Goal: Task Accomplishment & Management: Use online tool/utility

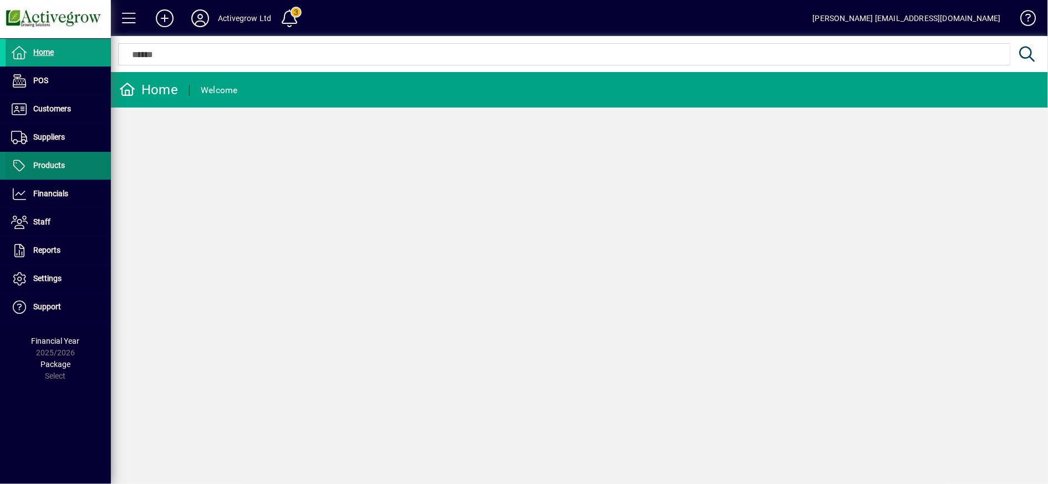
click at [40, 173] on span at bounding box center [58, 166] width 105 height 27
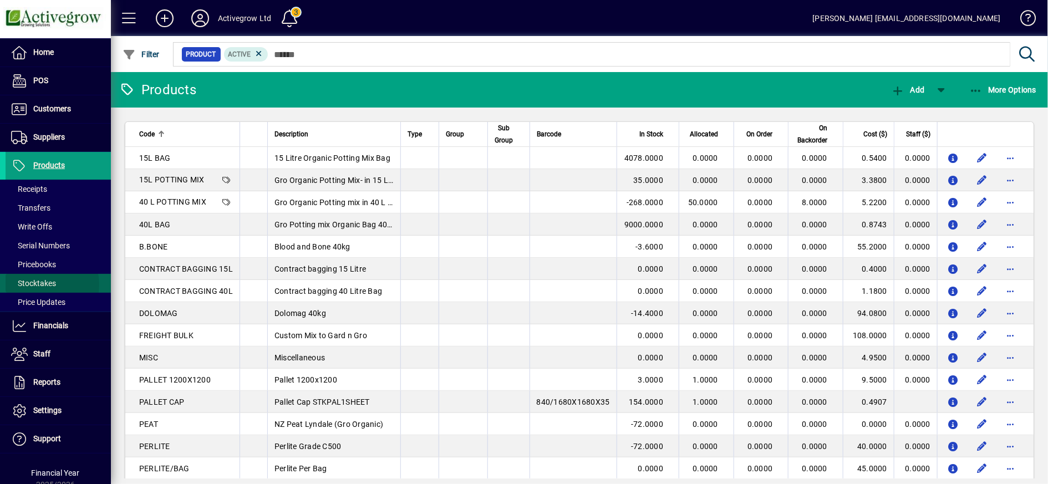
click at [44, 284] on span "Stocktakes" at bounding box center [33, 283] width 45 height 9
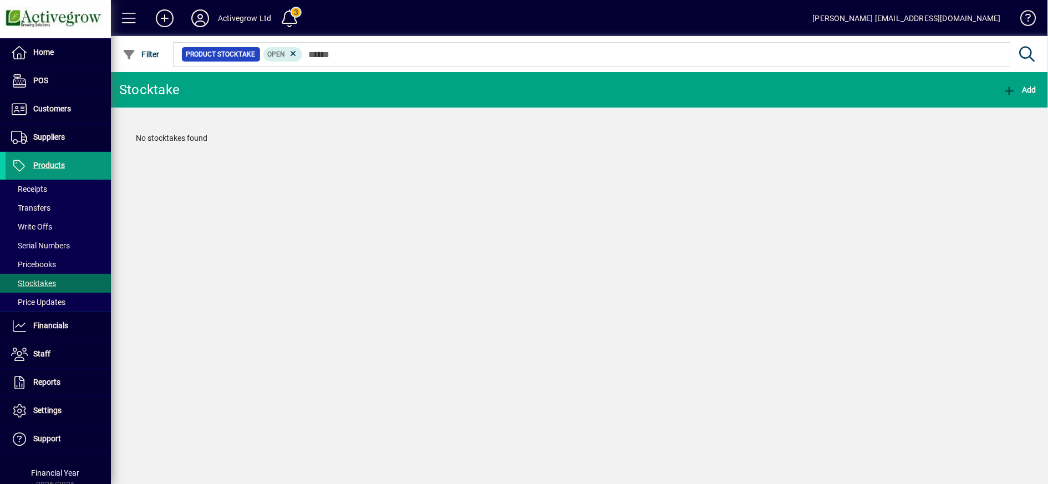
click at [55, 159] on span "Products" at bounding box center [35, 165] width 59 height 13
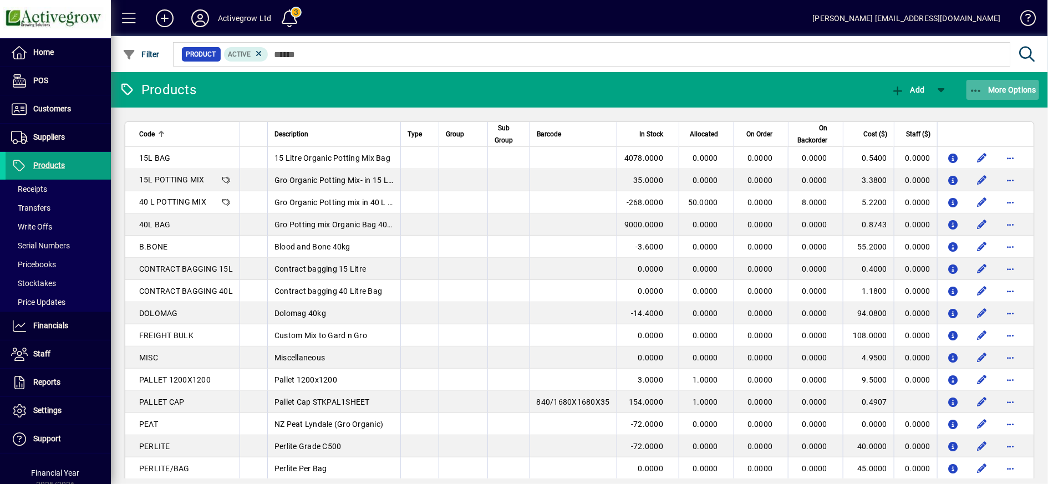
click at [985, 93] on span "More Options" at bounding box center [1003, 89] width 68 height 9
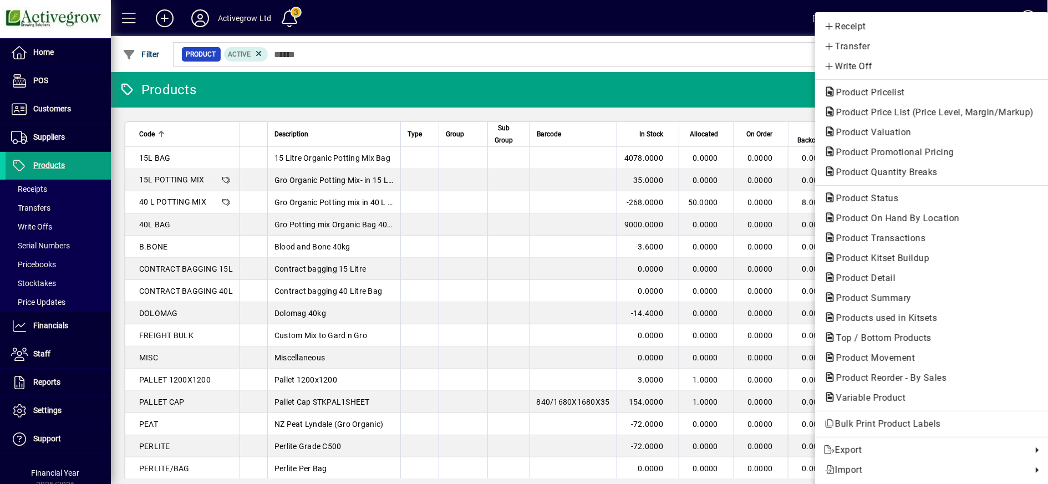
click at [43, 277] on div at bounding box center [524, 242] width 1048 height 484
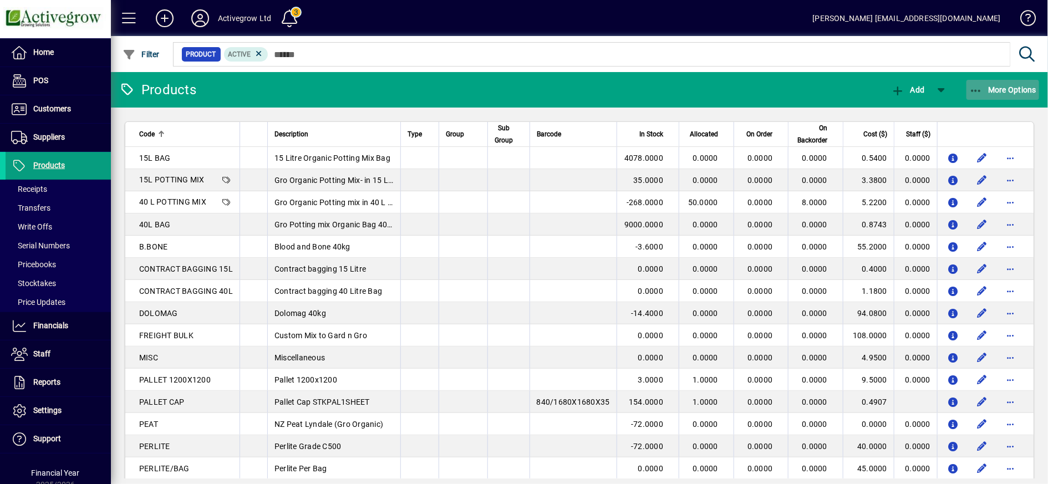
click at [970, 83] on span "button" at bounding box center [1003, 90] width 73 height 27
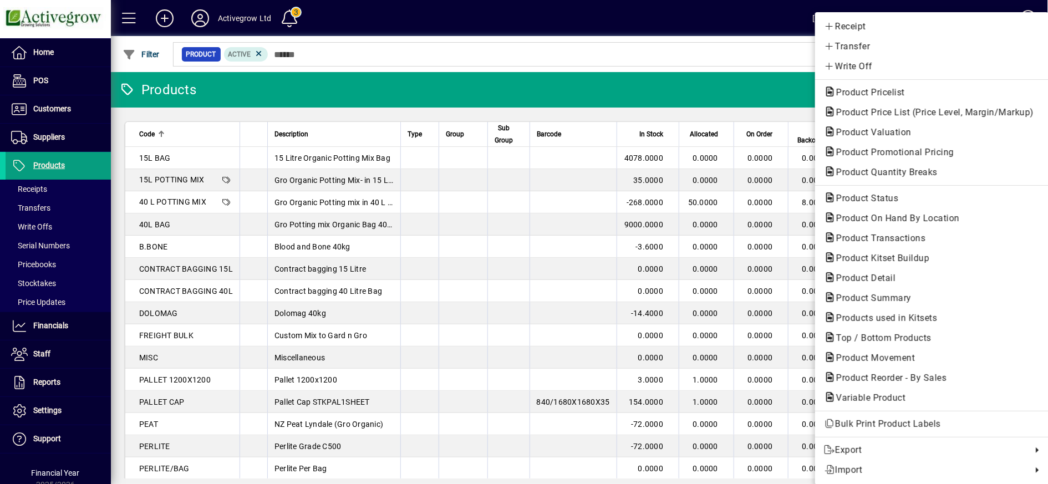
click at [40, 317] on div at bounding box center [524, 242] width 1048 height 484
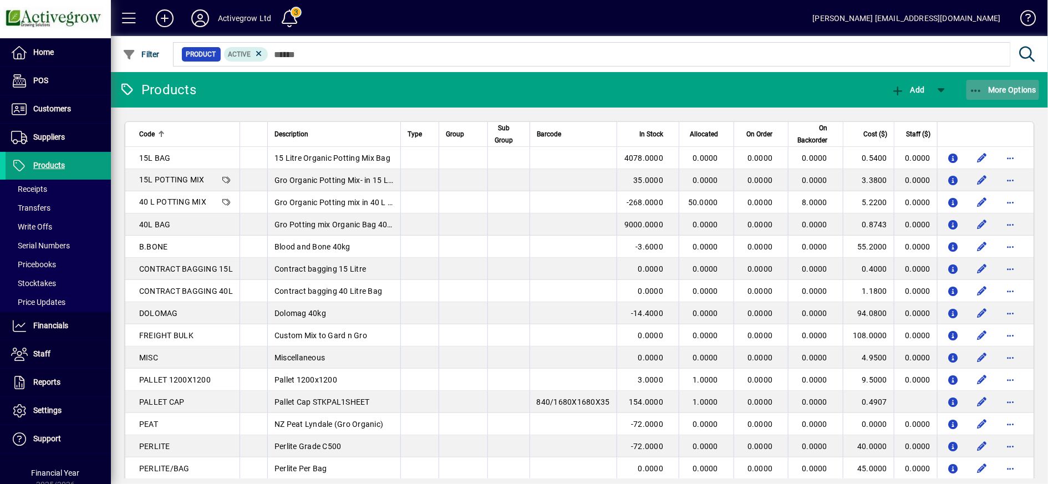
click at [978, 82] on span "button" at bounding box center [1003, 90] width 73 height 27
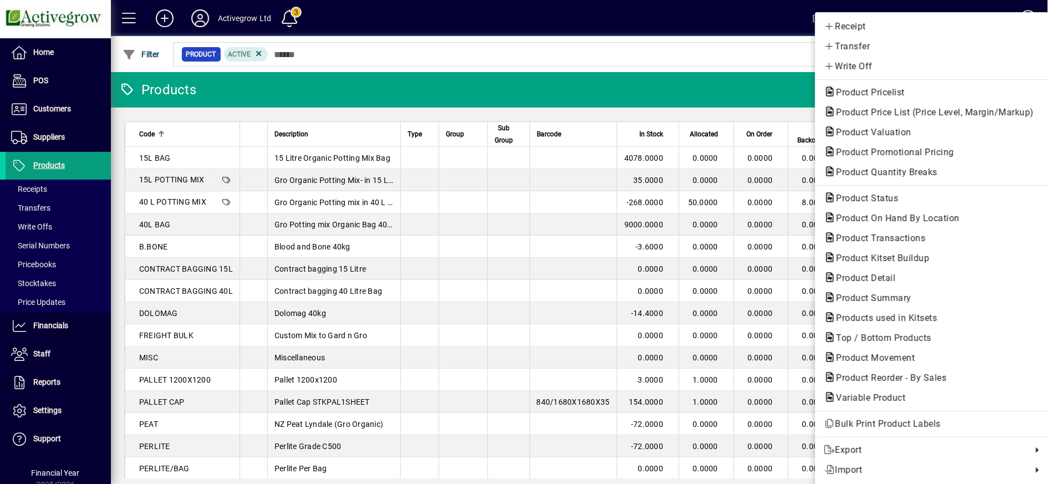
click at [55, 330] on div at bounding box center [524, 242] width 1048 height 484
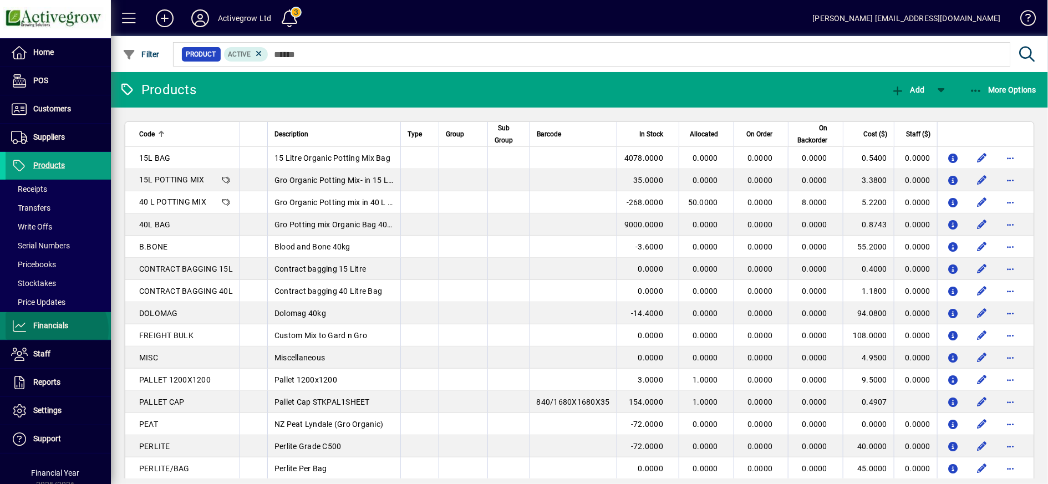
click at [55, 330] on span "Financials" at bounding box center [37, 325] width 63 height 13
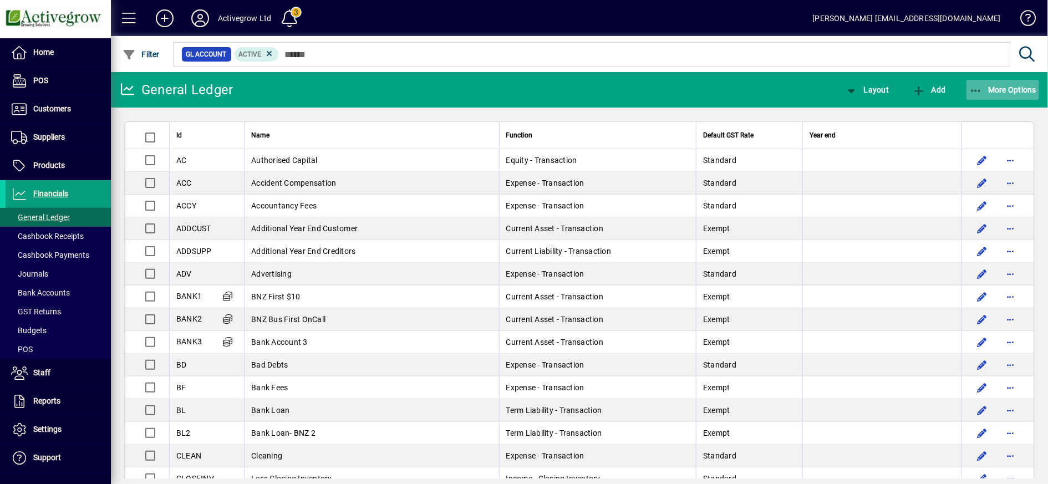
click at [979, 92] on icon "button" at bounding box center [976, 90] width 14 height 11
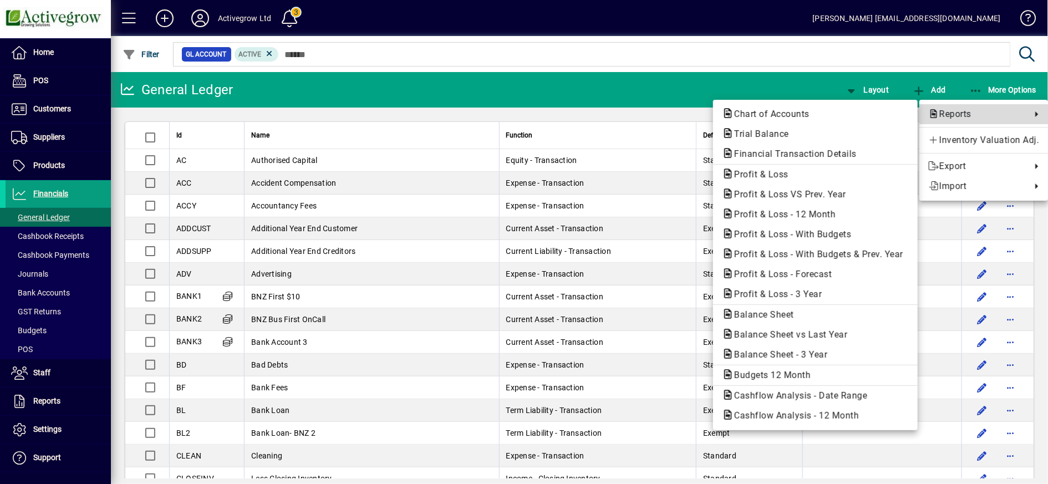
click at [966, 109] on span "Reports" at bounding box center [977, 114] width 98 height 13
click at [43, 404] on div at bounding box center [524, 242] width 1048 height 484
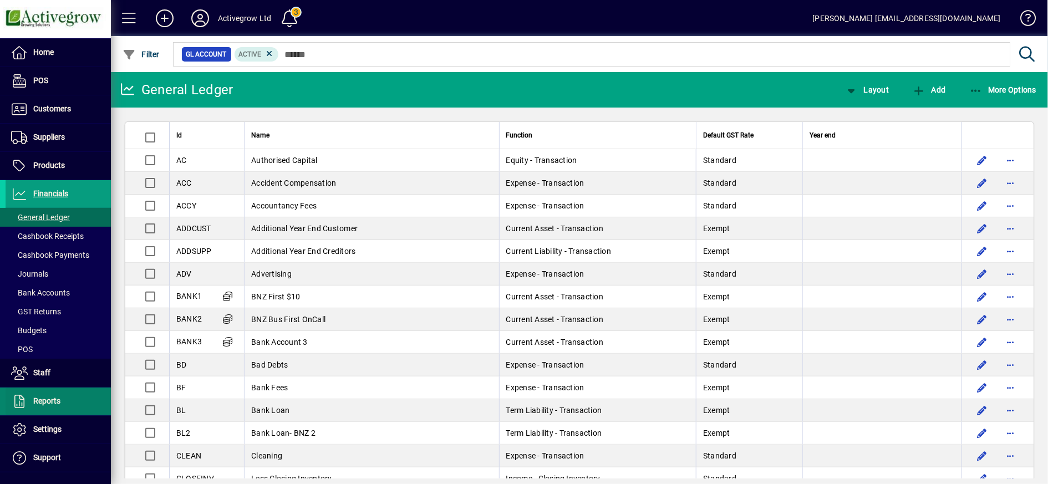
click at [43, 404] on span "Reports" at bounding box center [46, 401] width 27 height 9
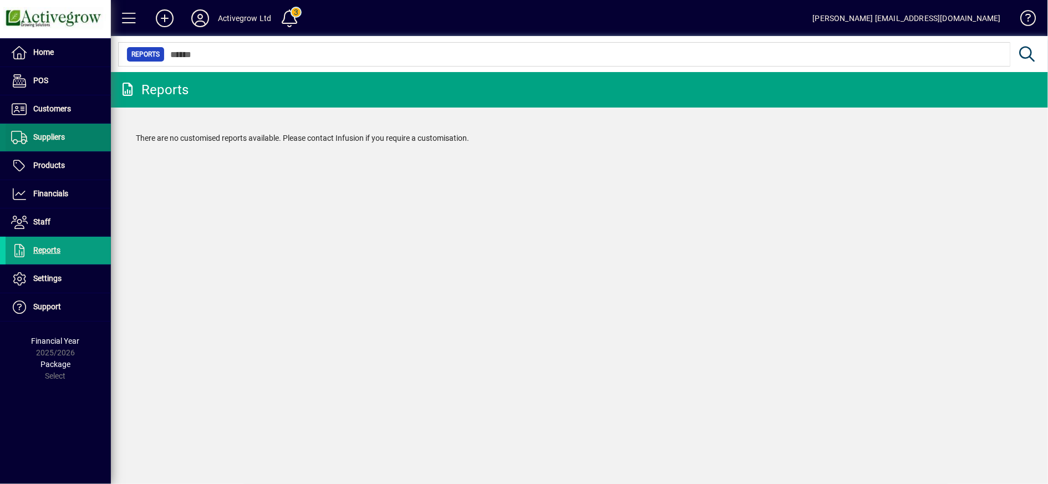
click at [47, 138] on span "Suppliers" at bounding box center [49, 137] width 32 height 9
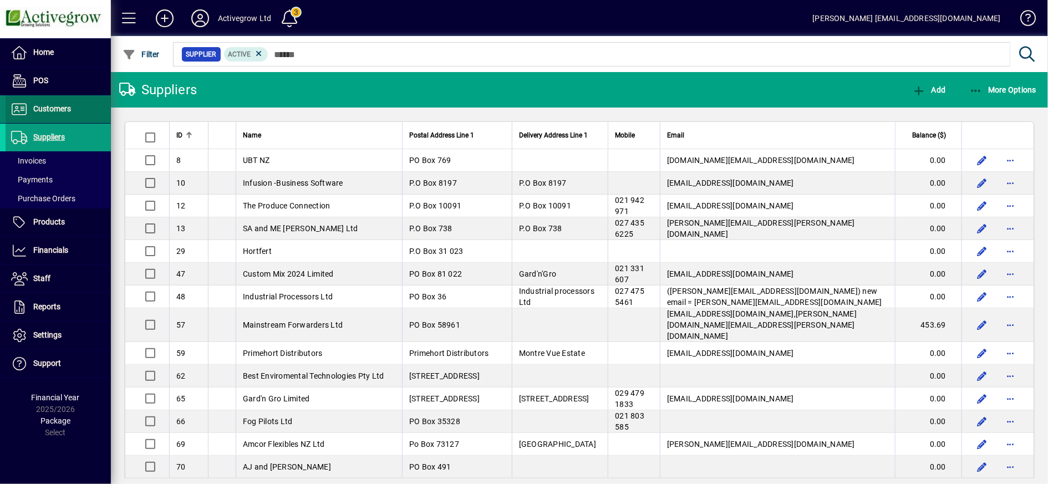
click at [49, 105] on span "Customers" at bounding box center [52, 108] width 38 height 9
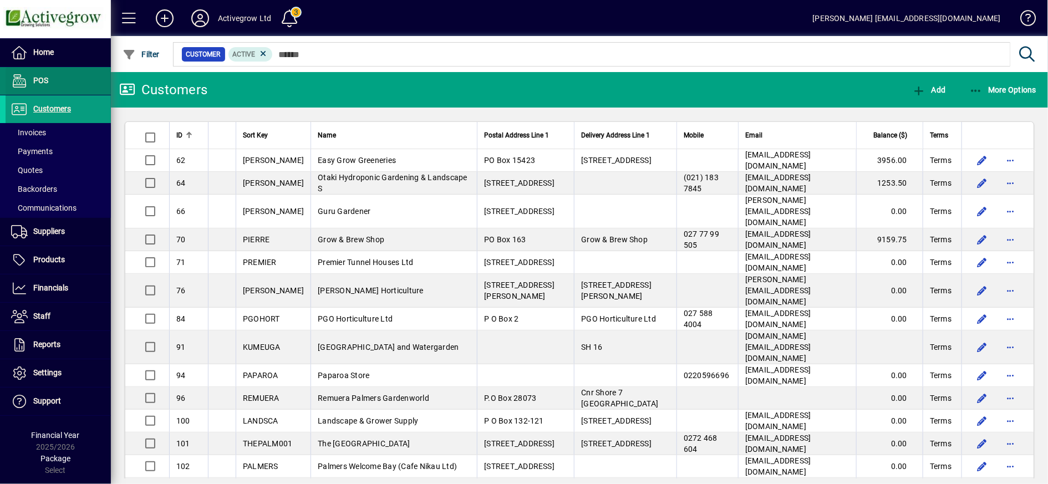
click at [42, 76] on span "POS" at bounding box center [40, 80] width 15 height 9
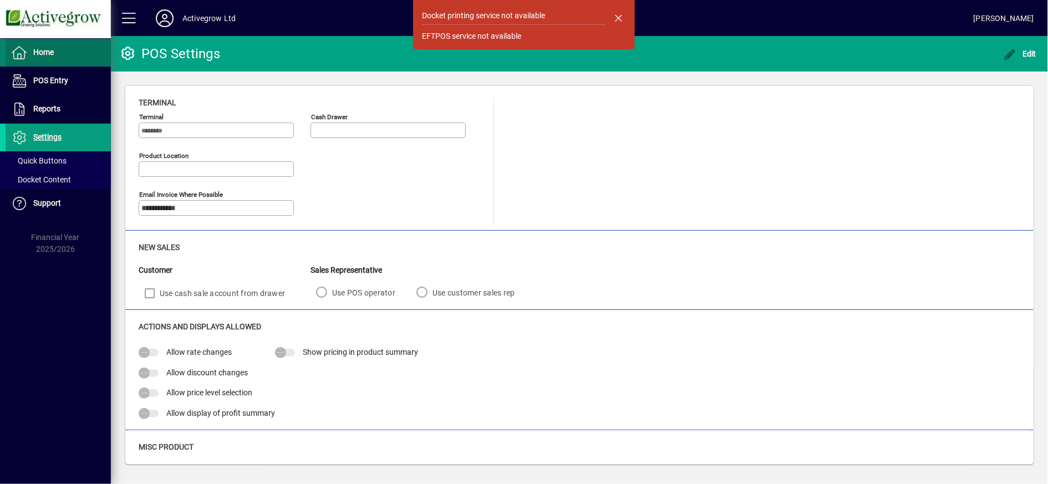
click at [47, 50] on span "Home" at bounding box center [43, 52] width 21 height 9
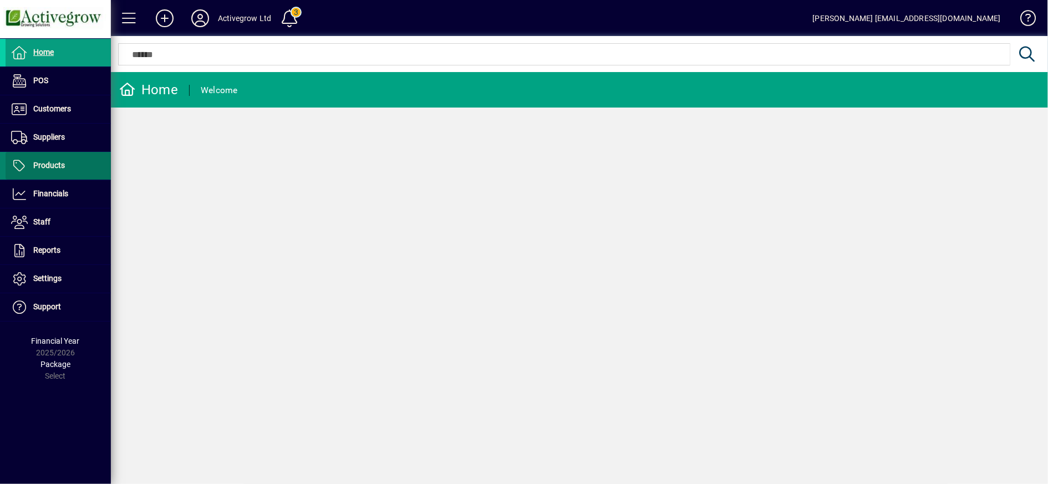
click at [48, 159] on span "Products" at bounding box center [35, 165] width 59 height 13
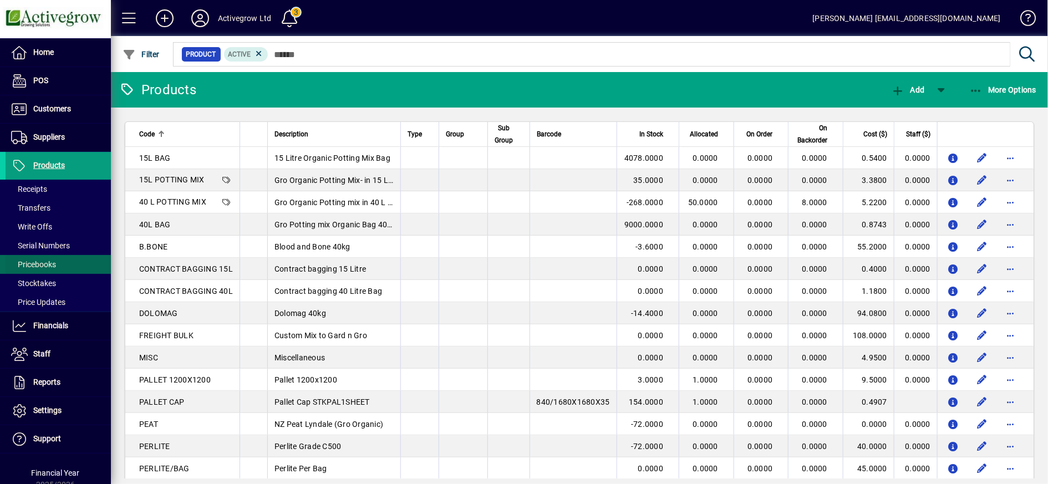
click at [36, 265] on span "Pricebooks" at bounding box center [33, 264] width 45 height 9
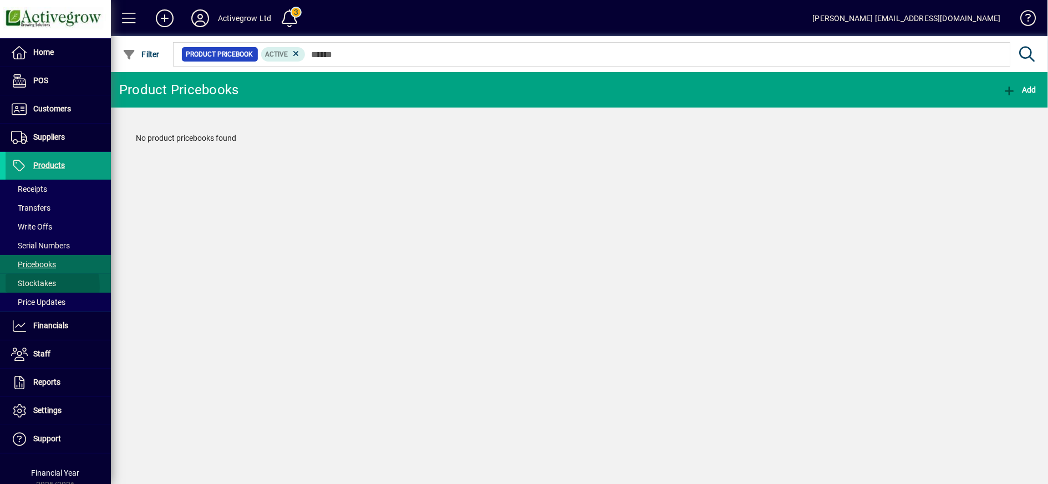
click at [32, 287] on span "Stocktakes" at bounding box center [33, 283] width 45 height 9
click at [290, 52] on icon at bounding box center [293, 54] width 10 height 10
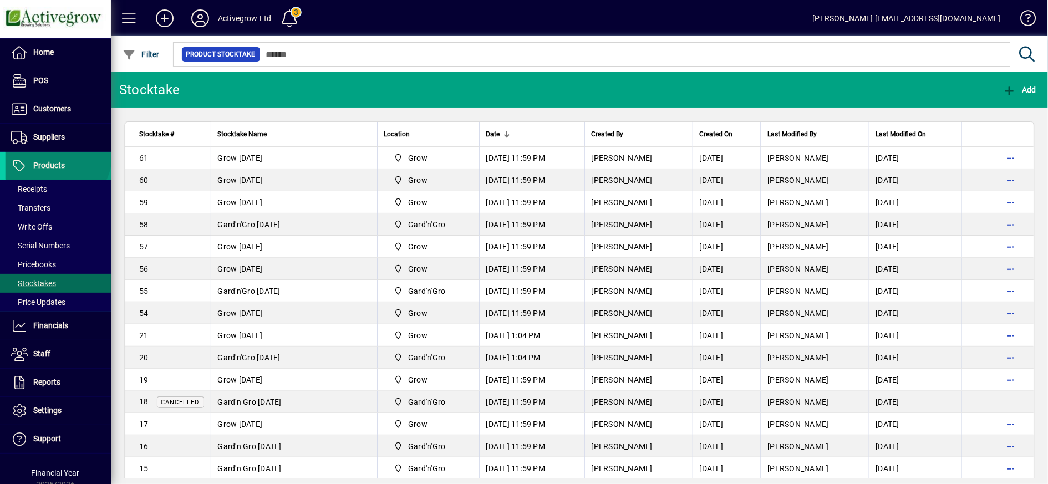
click at [56, 156] on span at bounding box center [58, 166] width 105 height 27
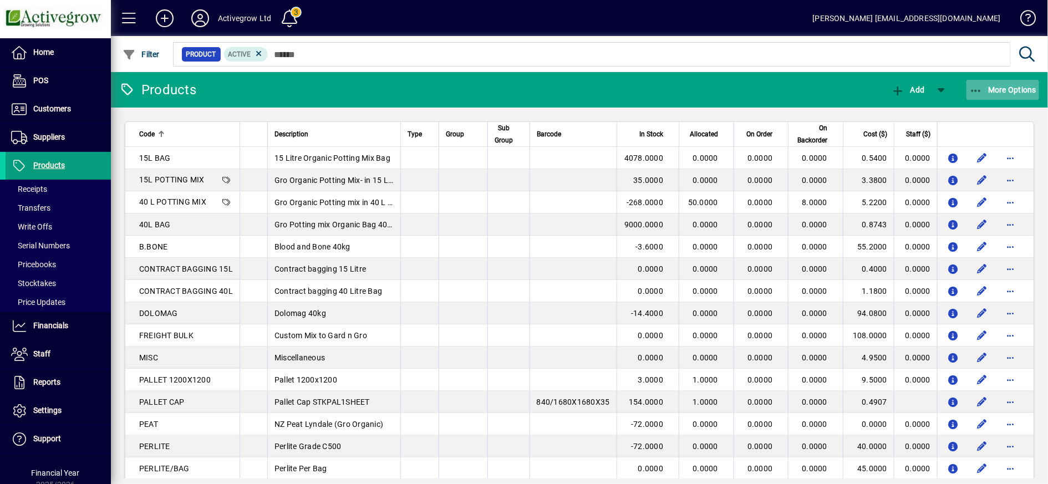
click at [980, 87] on icon "button" at bounding box center [976, 90] width 14 height 11
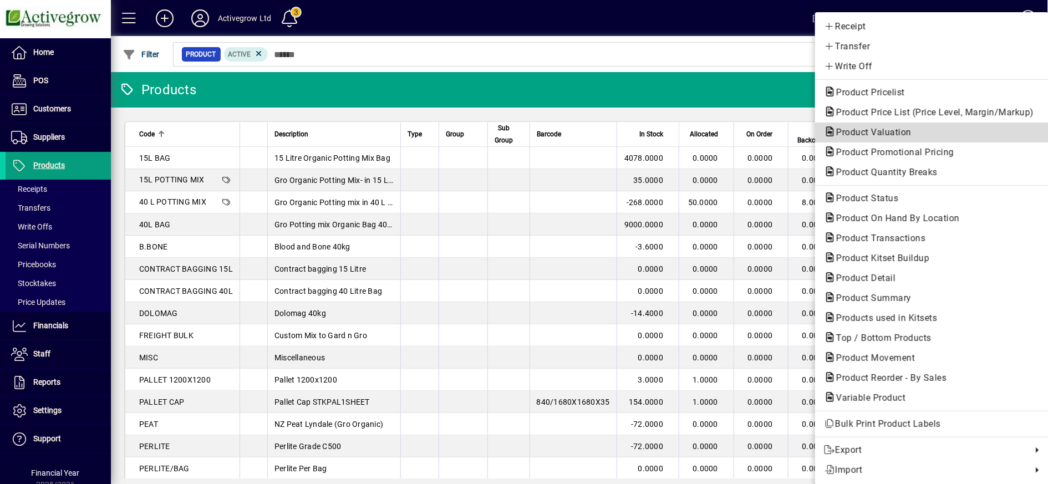
click at [884, 135] on span "Product Valuation" at bounding box center [870, 132] width 93 height 11
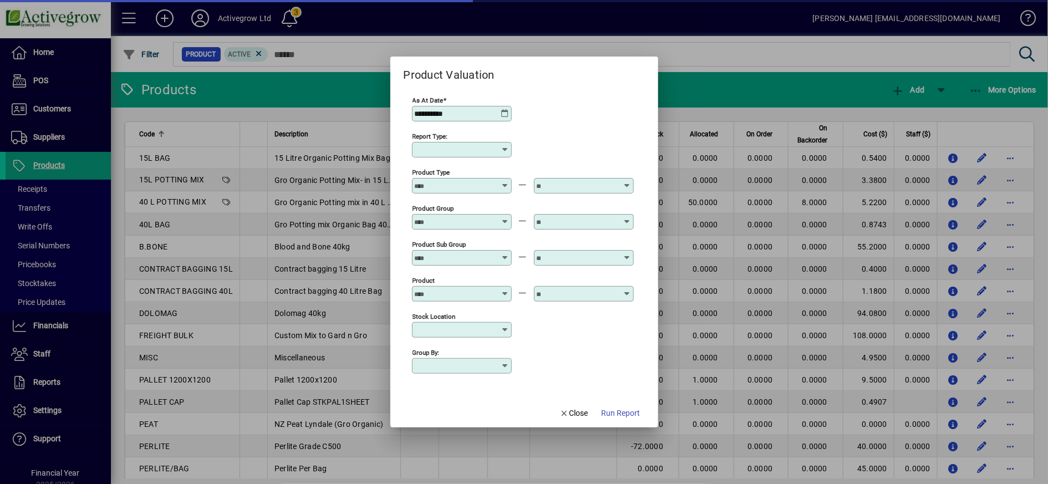
type input "******"
type input "**********"
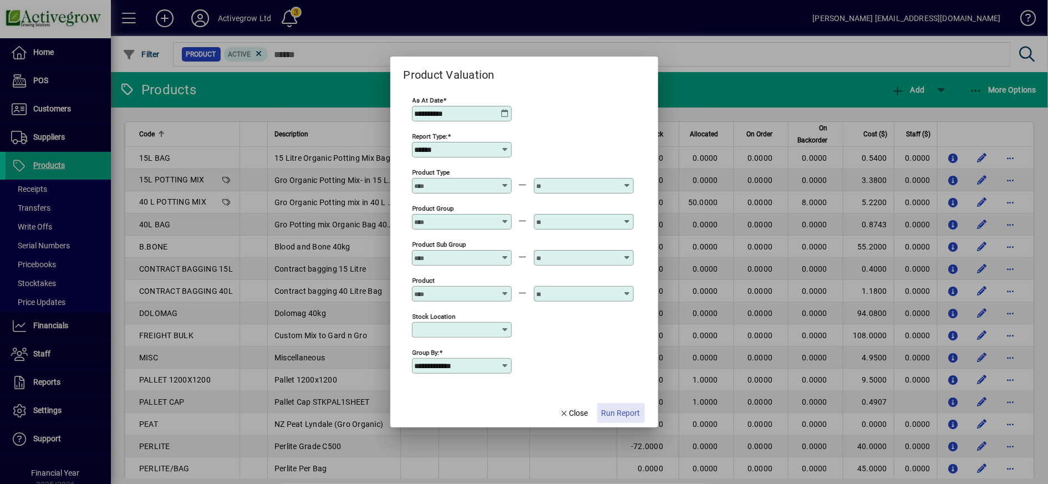
click at [633, 417] on span "Run Report" at bounding box center [621, 414] width 39 height 12
